Goal: Information Seeking & Learning: Find specific fact

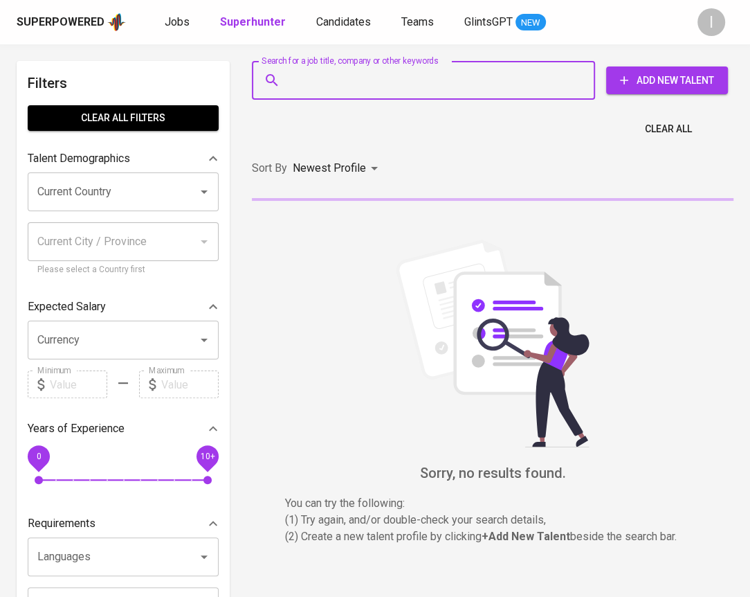
click at [348, 72] on input "Search for a job title, company or other keywords" at bounding box center [427, 80] width 282 height 26
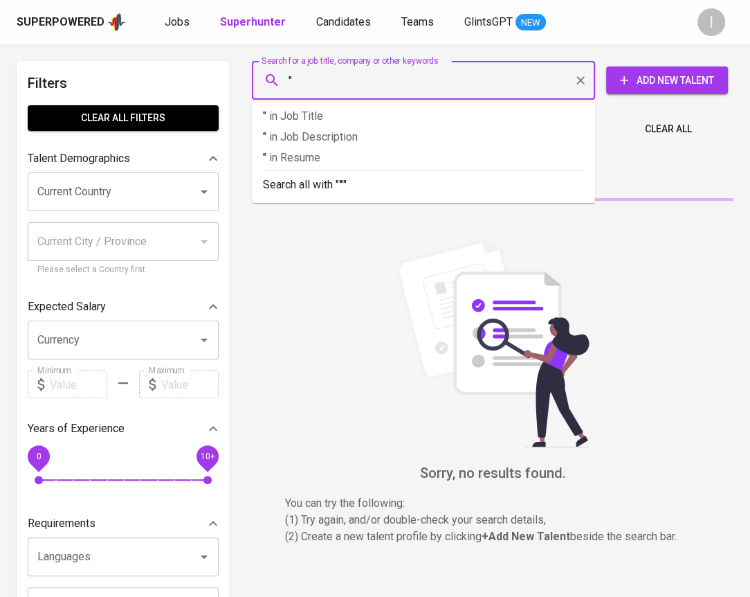
paste input "Eqy Milhas Toriza"
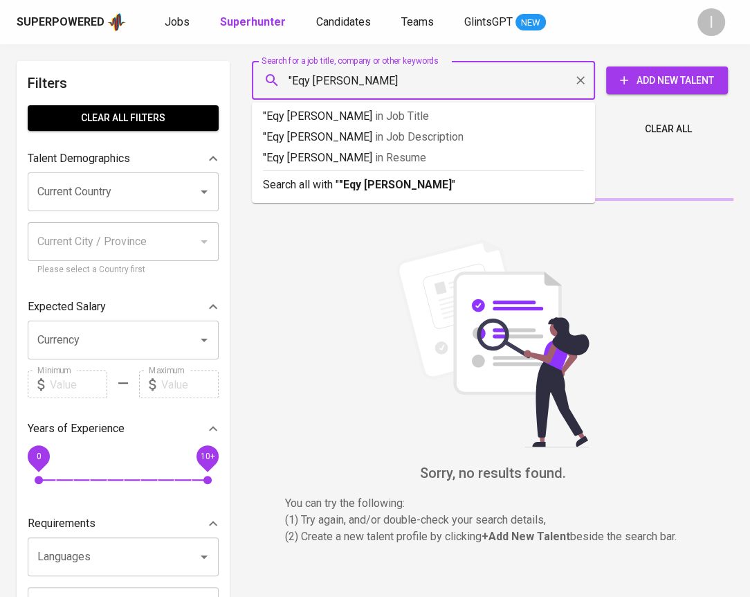
type input ""Eqy Milhas Toriza""
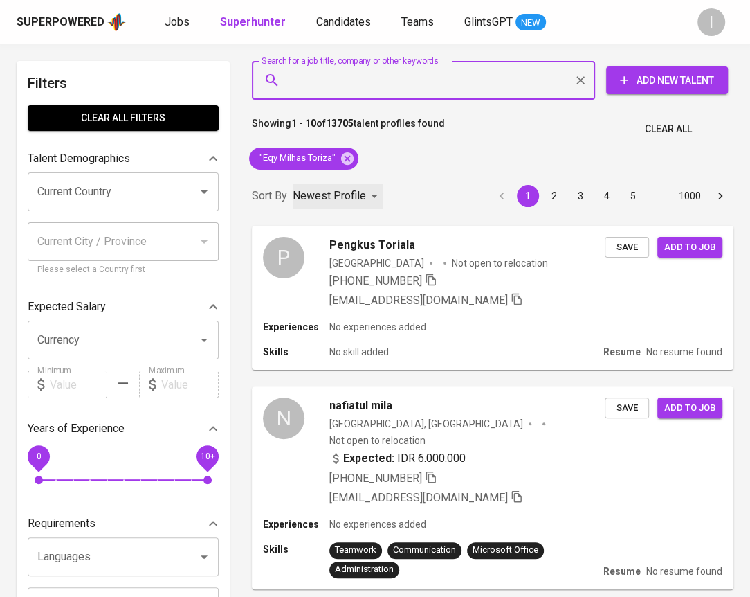
click at [334, 197] on p "Newest Profile" at bounding box center [329, 196] width 73 height 17
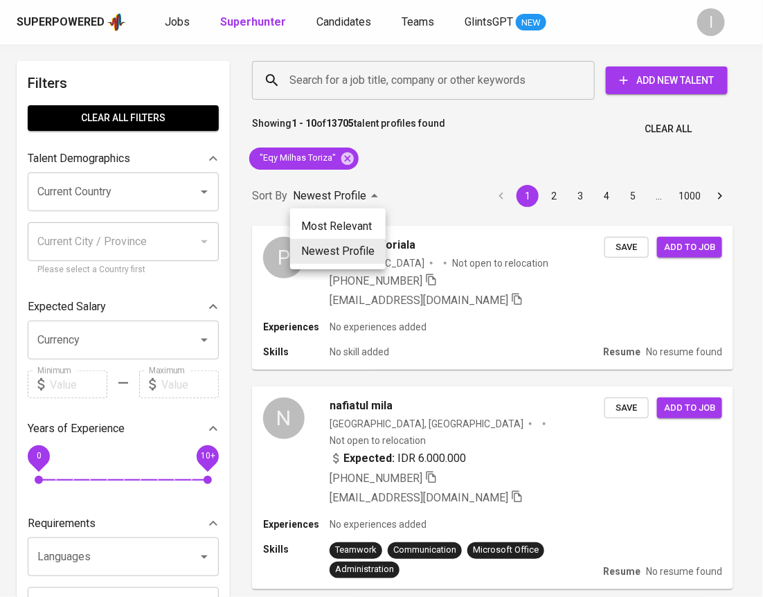
click at [345, 218] on li "Most Relevant" at bounding box center [337, 226] width 95 height 25
type input "MOST_RELEVANT"
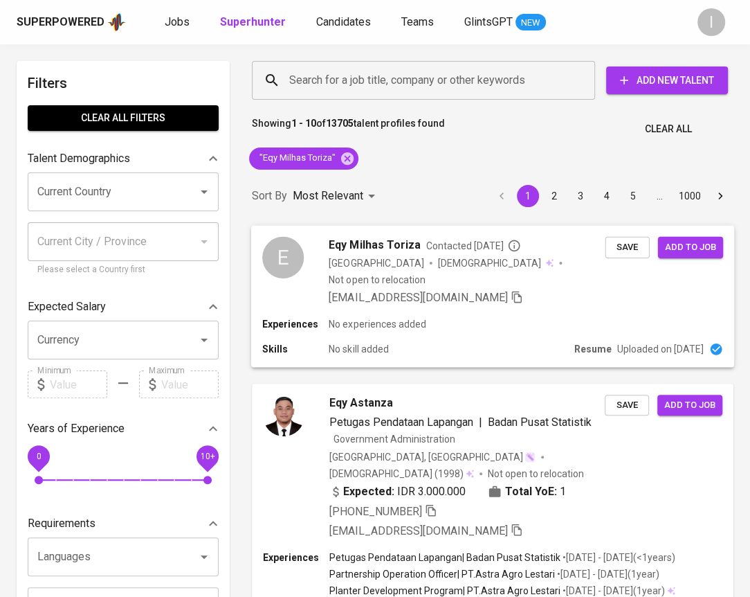
click at [447, 317] on div "Experiences No experiences added" at bounding box center [492, 324] width 461 height 14
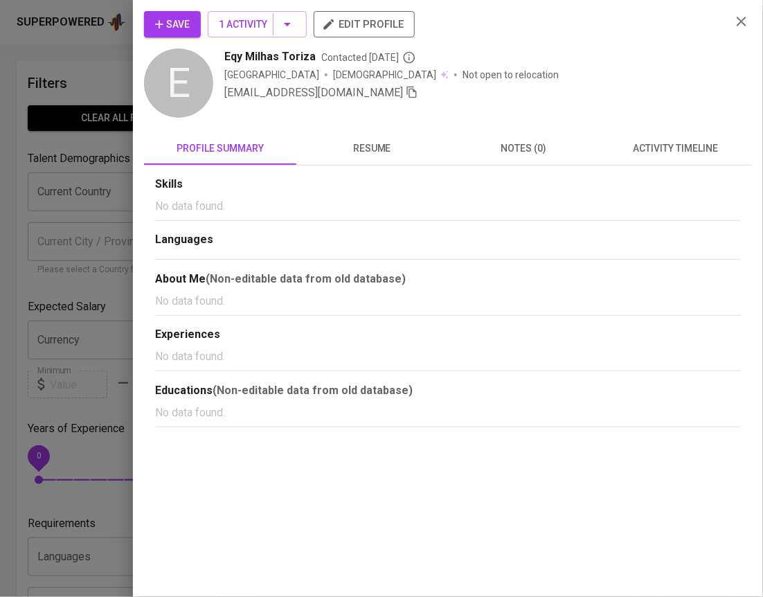
click at [388, 154] on span "resume" at bounding box center [372, 148] width 136 height 17
